Goal: Obtain resource: Download file/media

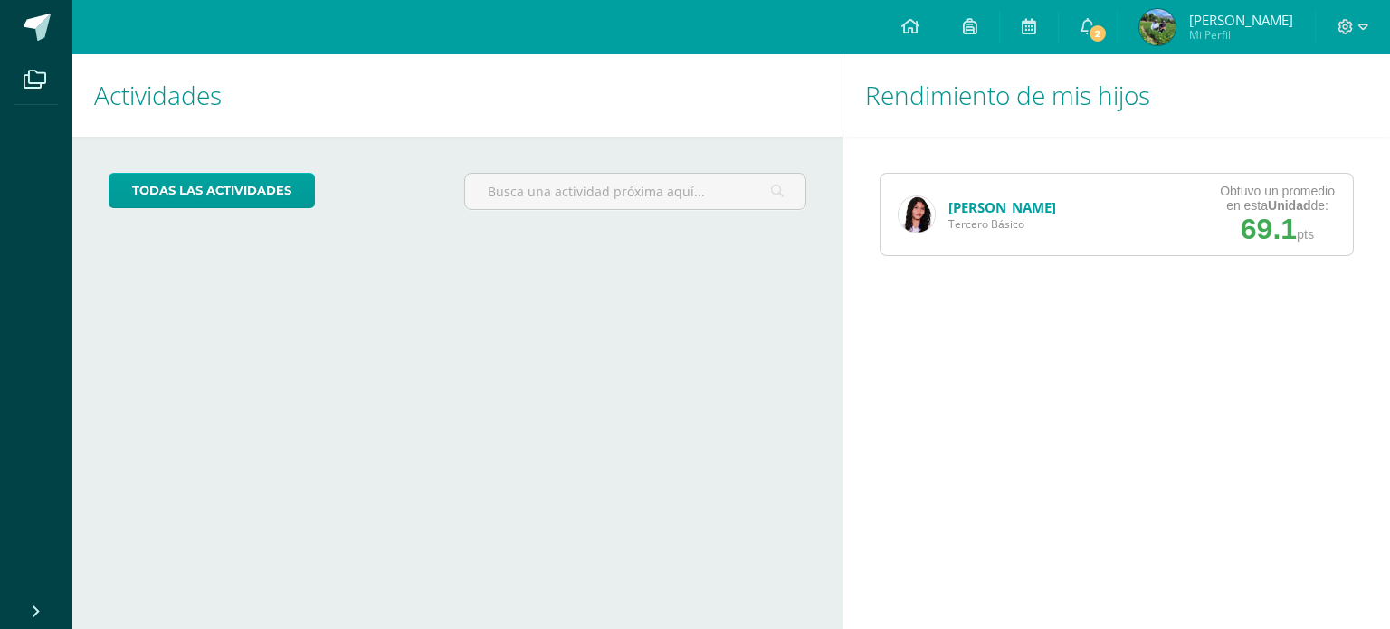
click at [1017, 206] on link "[PERSON_NAME]" at bounding box center [1002, 207] width 108 height 18
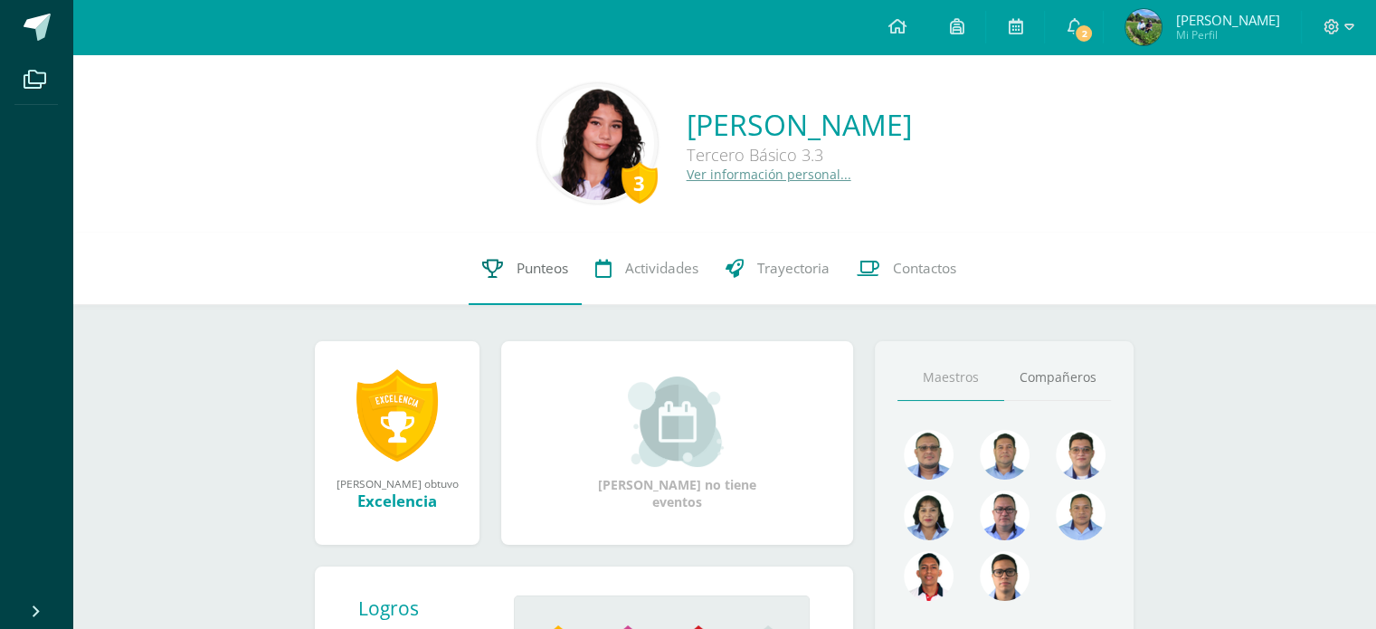
click at [528, 268] on span "Punteos" at bounding box center [543, 268] width 52 height 19
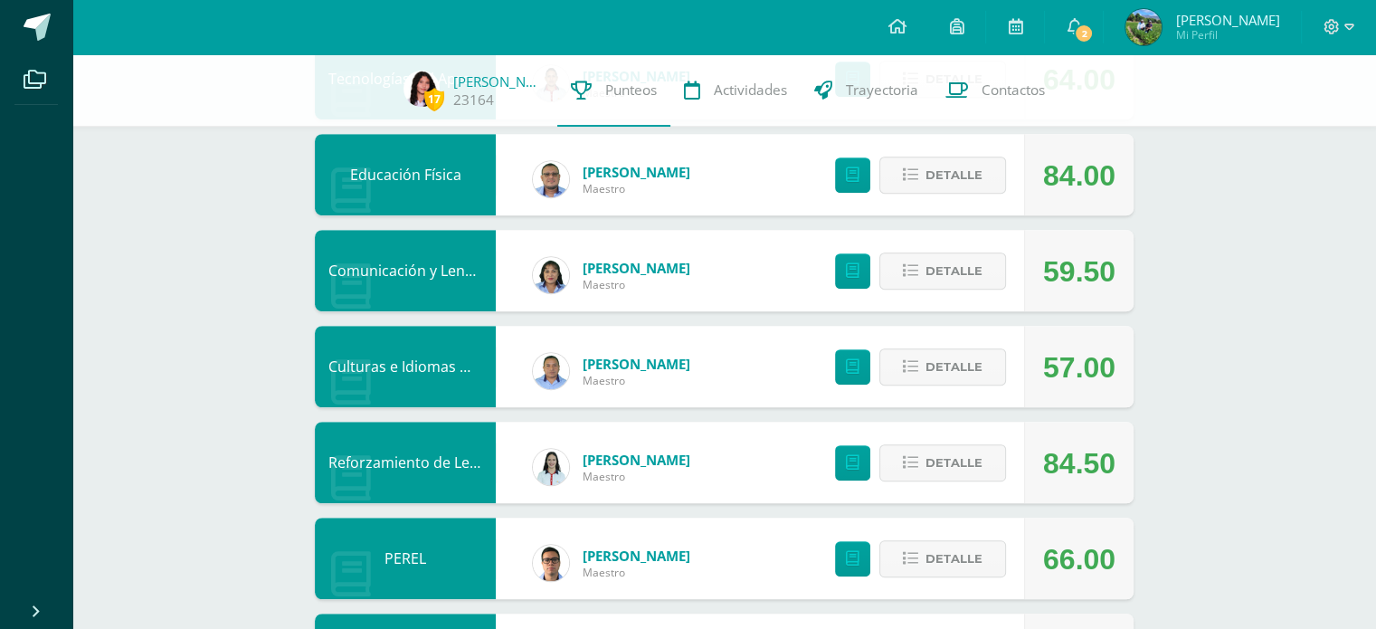
scroll to position [1115, 0]
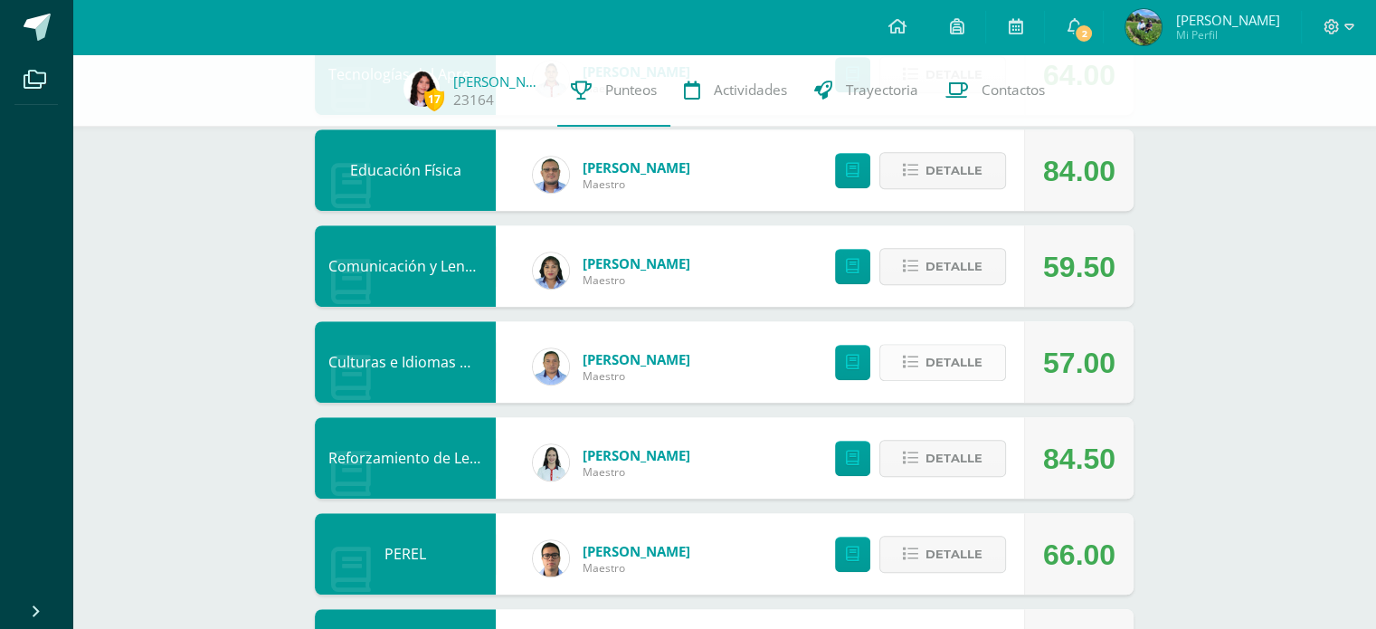
click at [955, 365] on span "Detalle" at bounding box center [953, 362] width 57 height 33
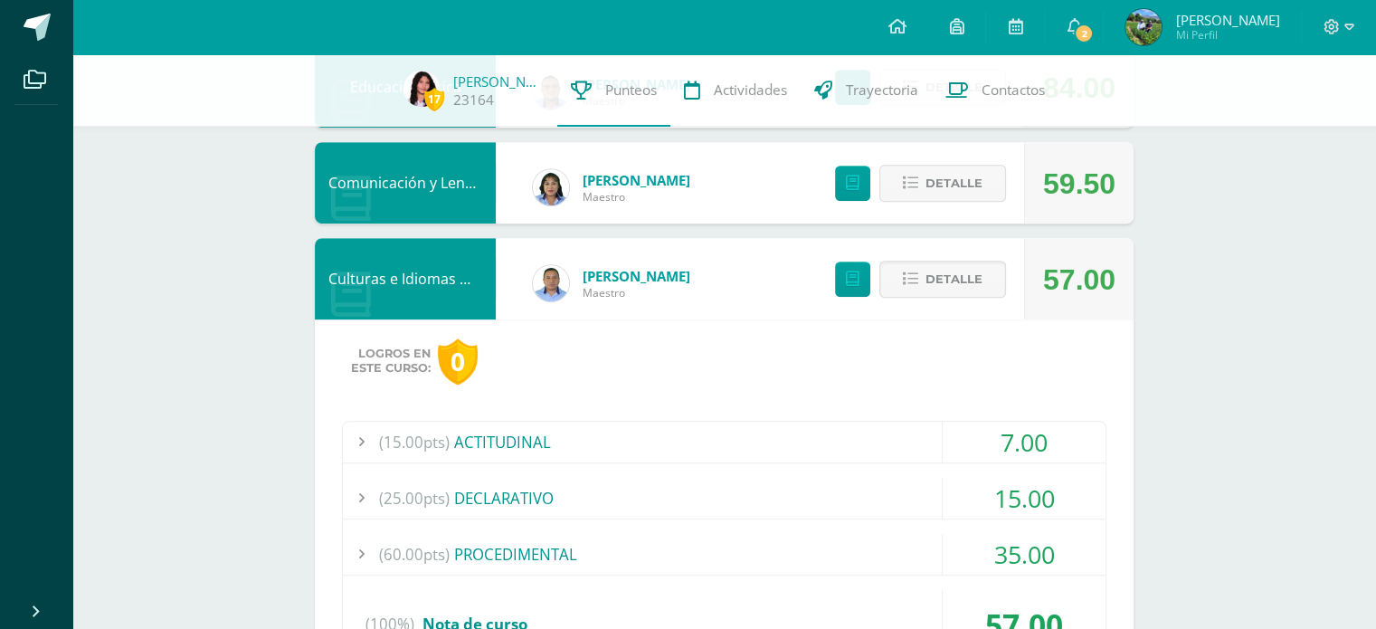
scroll to position [1200, 0]
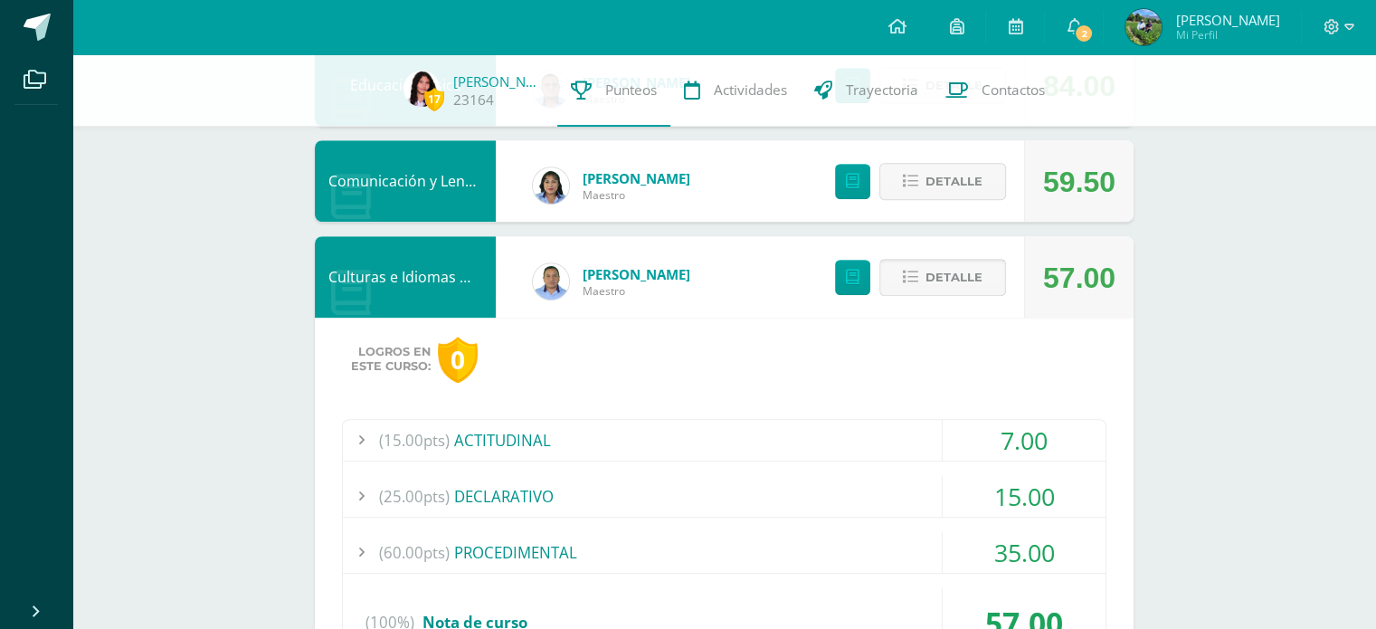
click at [947, 280] on span "Detalle" at bounding box center [953, 277] width 57 height 33
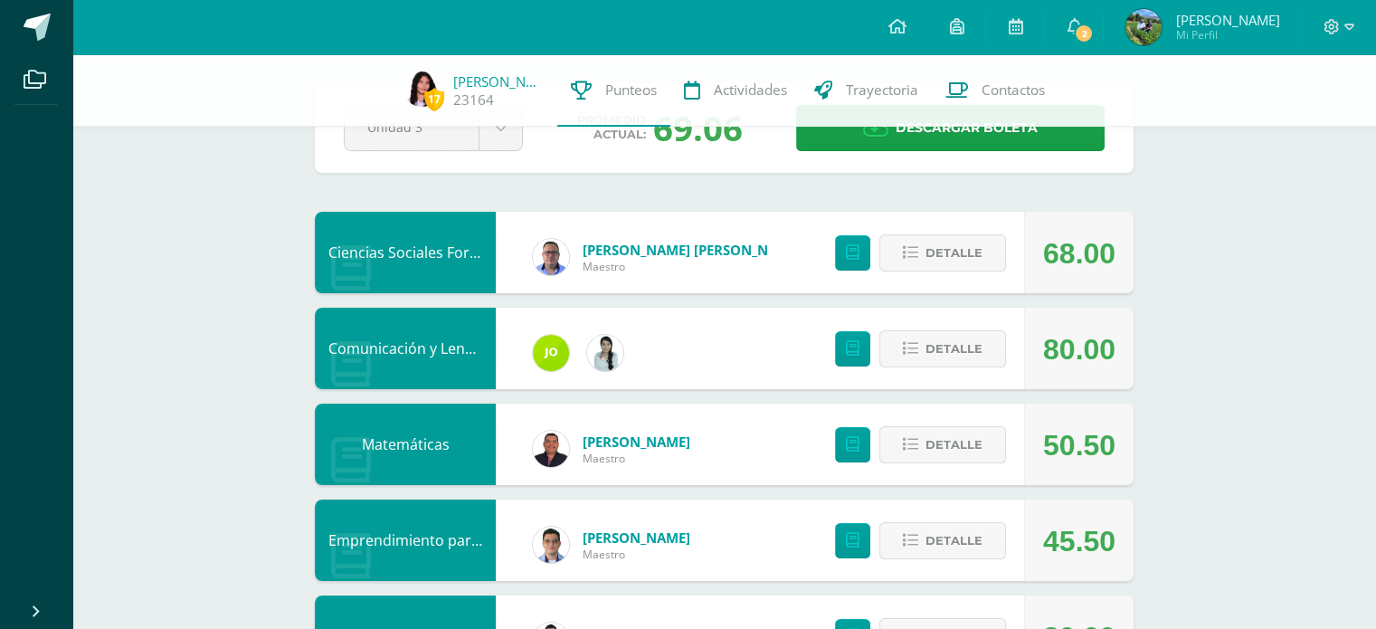
scroll to position [0, 0]
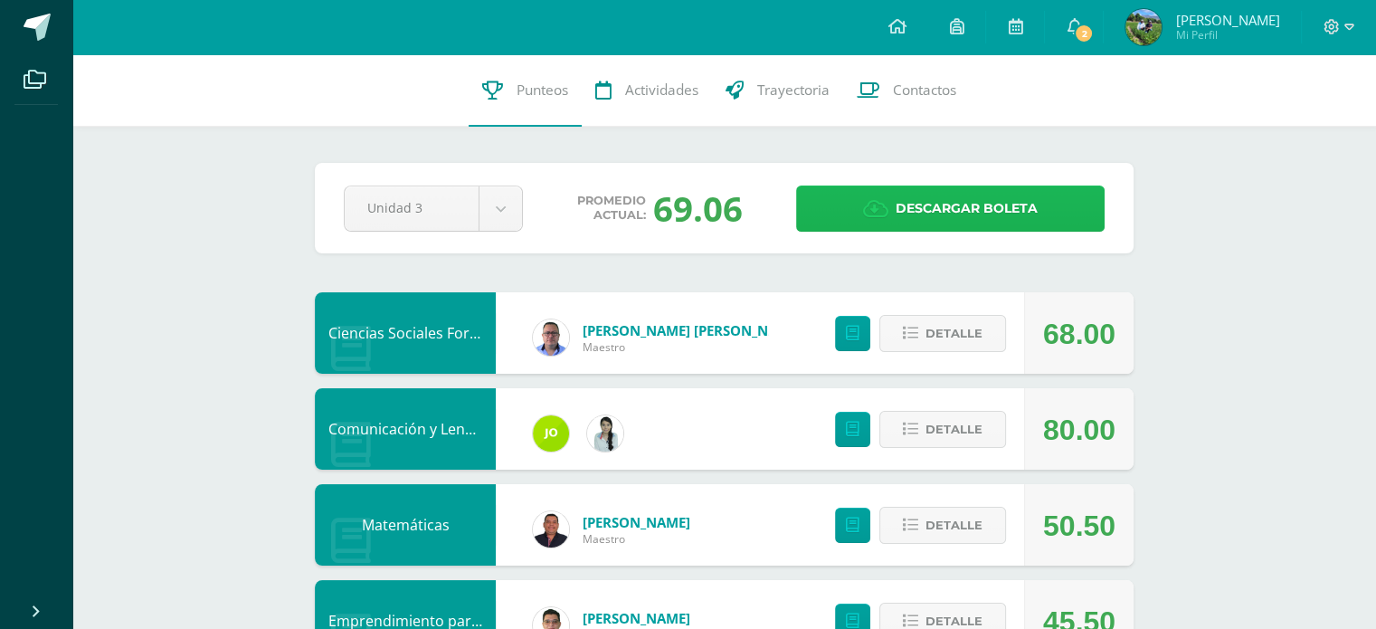
click at [958, 203] on span "Descargar boleta" at bounding box center [967, 208] width 142 height 44
